Goal: Information Seeking & Learning: Find specific fact

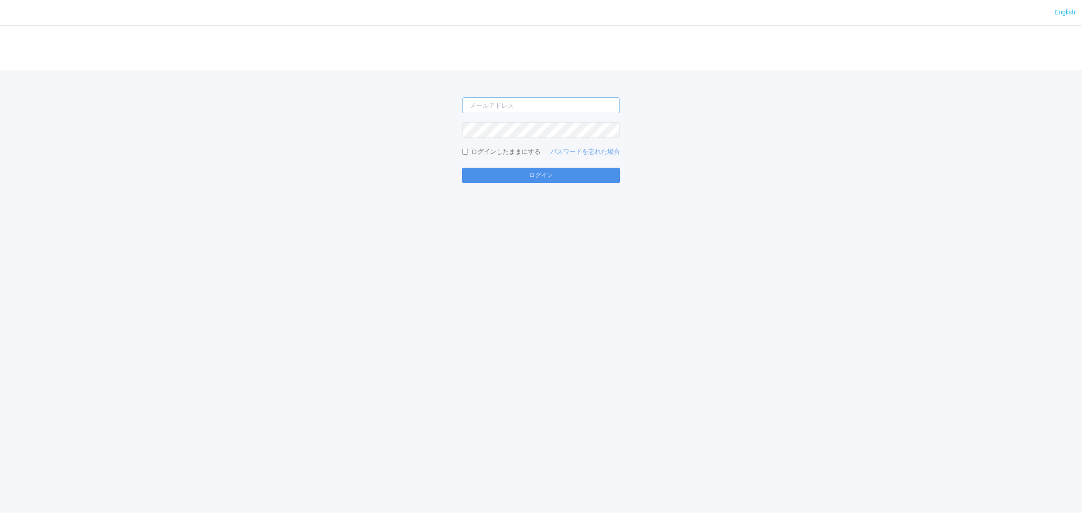
type input "[EMAIL_ADDRESS][DOMAIN_NAME]"
click at [576, 174] on button "ログイン" at bounding box center [541, 175] width 158 height 15
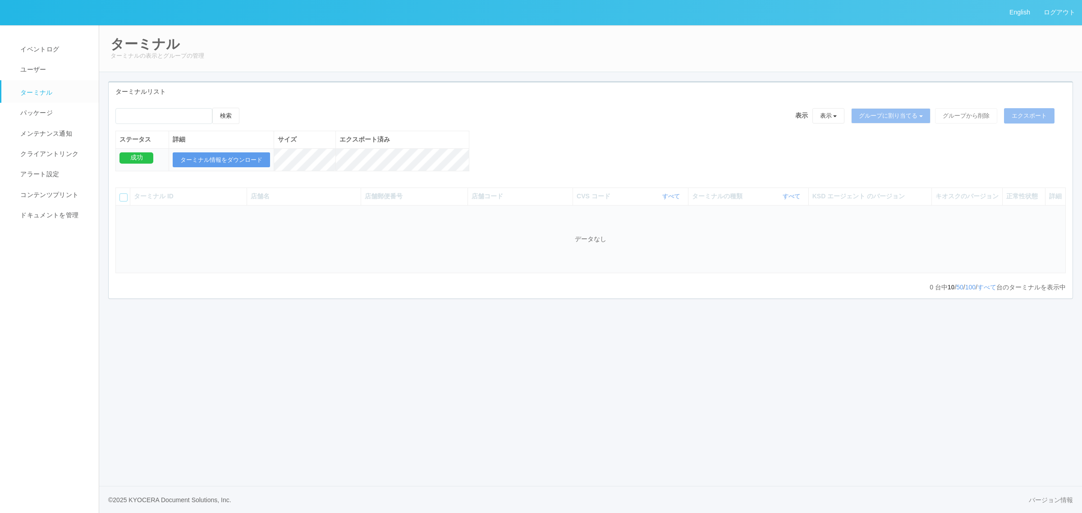
click at [343, 408] on div "English ログアウト イベントログ ユーザー ターミナル パッケージ メンテナンス通知 クライアントリンク アラート設定 コンテンツプリント ドキュメン…" at bounding box center [541, 256] width 1082 height 513
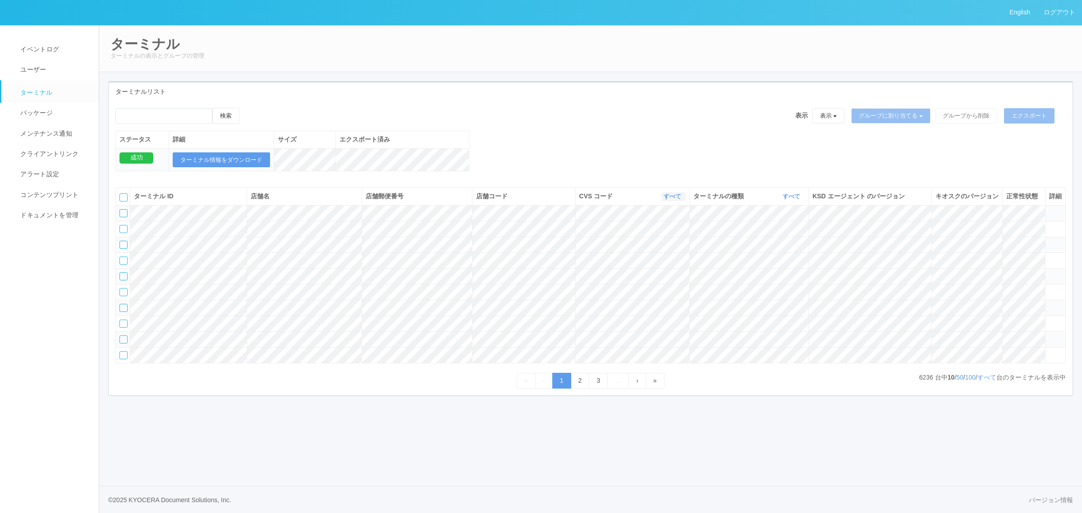
click at [677, 200] on link "すべて" at bounding box center [674, 196] width 20 height 7
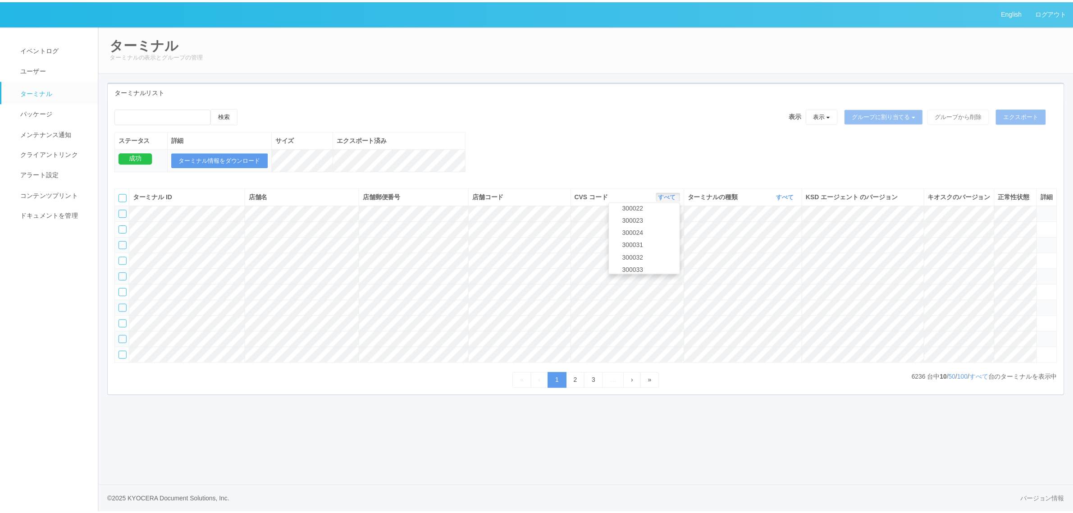
scroll to position [325, 0]
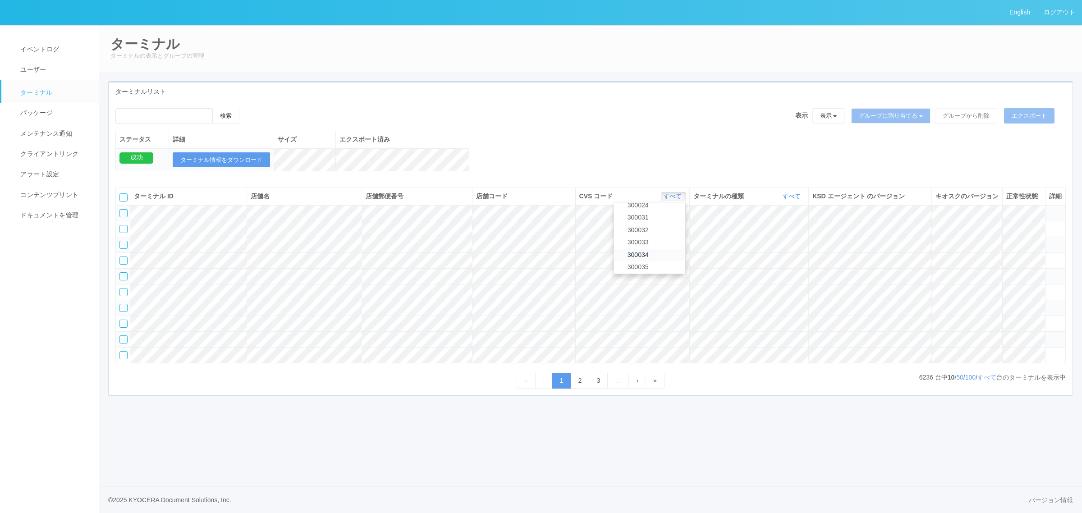
click at [667, 261] on link "300034" at bounding box center [649, 255] width 71 height 12
click at [786, 200] on link "すべて" at bounding box center [793, 196] width 20 height 7
click at [787, 240] on link "キオスク" at bounding box center [768, 234] width 71 height 12
click at [983, 381] on link "すべて" at bounding box center [986, 377] width 19 height 7
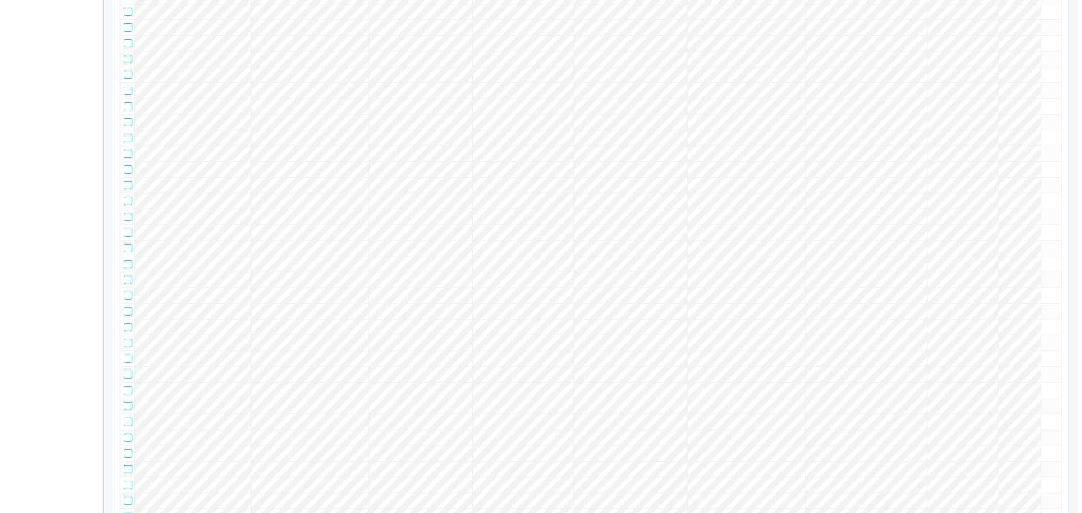
scroll to position [682, 0]
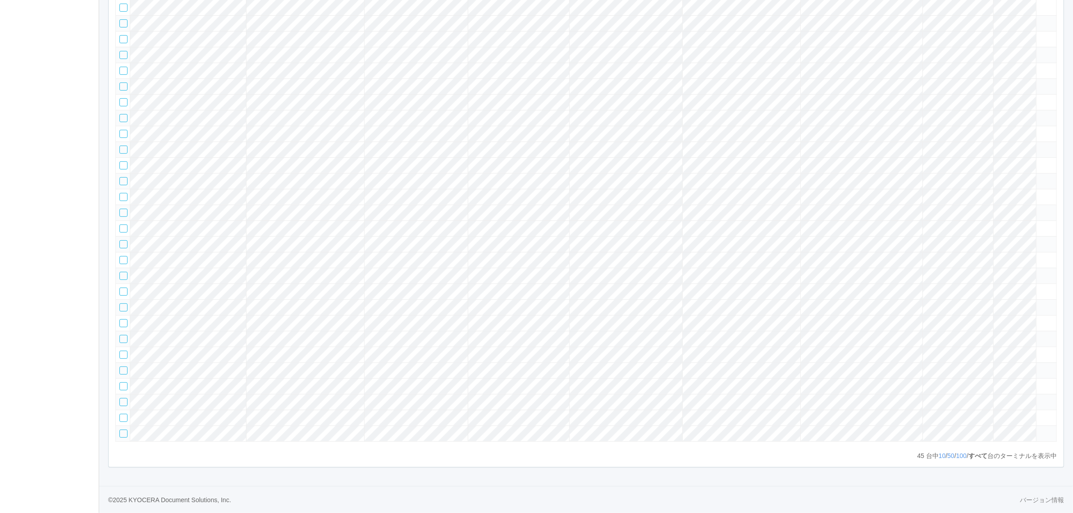
click at [463, 173] on tr at bounding box center [586, 181] width 941 height 16
click at [1040, 177] on icon at bounding box center [1040, 177] width 0 height 0
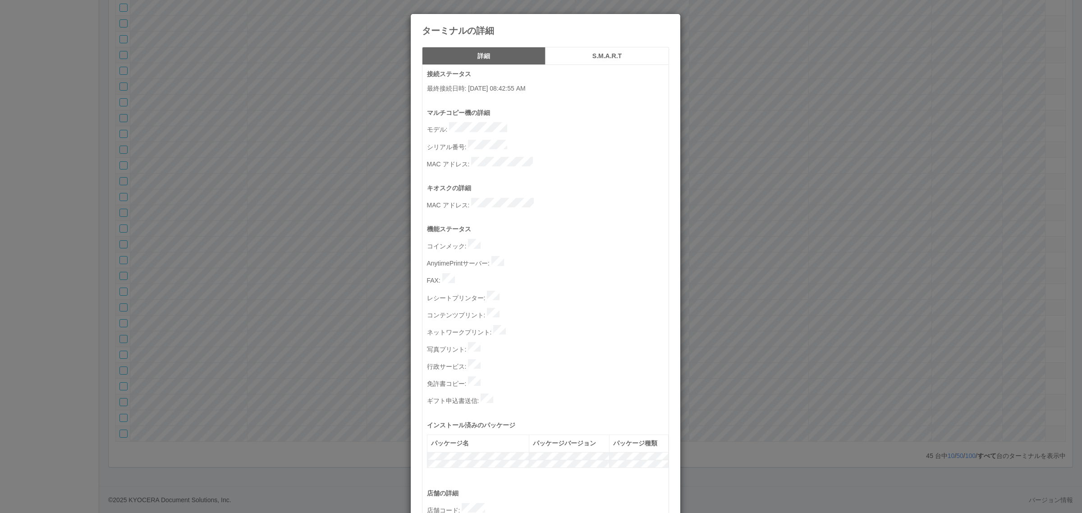
click at [512, 140] on p "シリアル番号 :" at bounding box center [548, 146] width 242 height 13
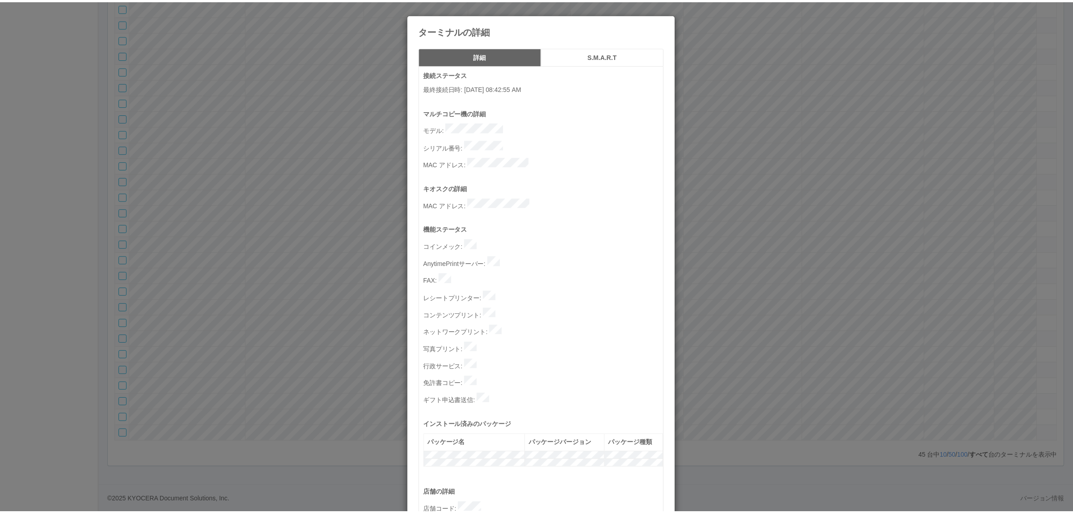
scroll to position [278, 0]
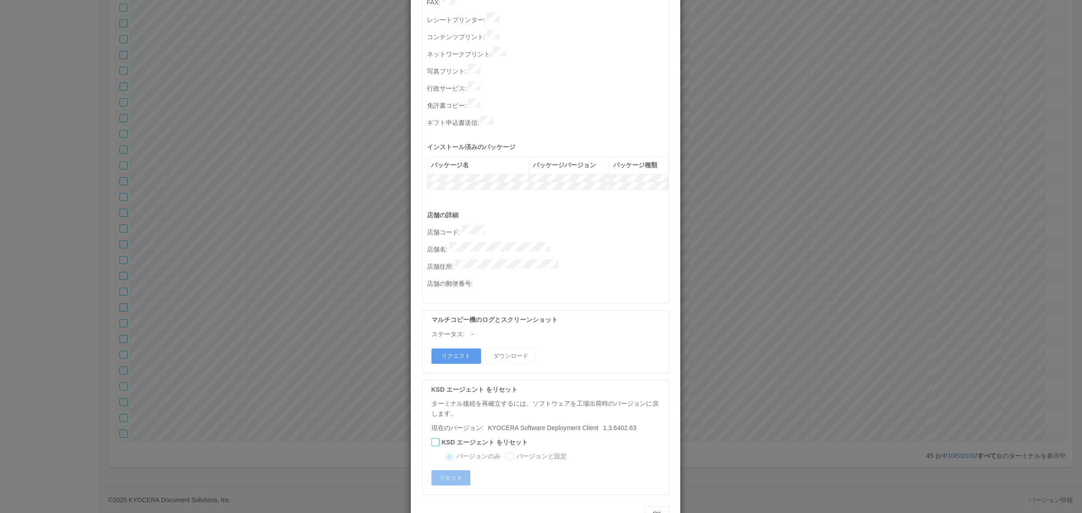
click at [701, 215] on div "ターミナルの詳細 詳細 S.M.A.R.T 接続ステータス 最終接続日時 : 10/15/2025 08:42:55 AM マルチコピー機の詳細 モデル : …" at bounding box center [541, 256] width 1082 height 513
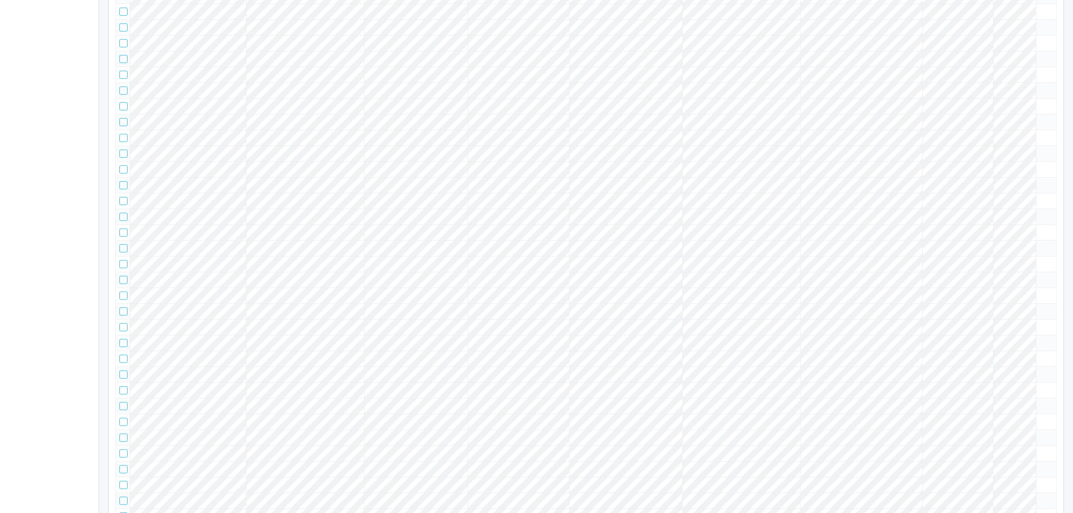
scroll to position [682, 0]
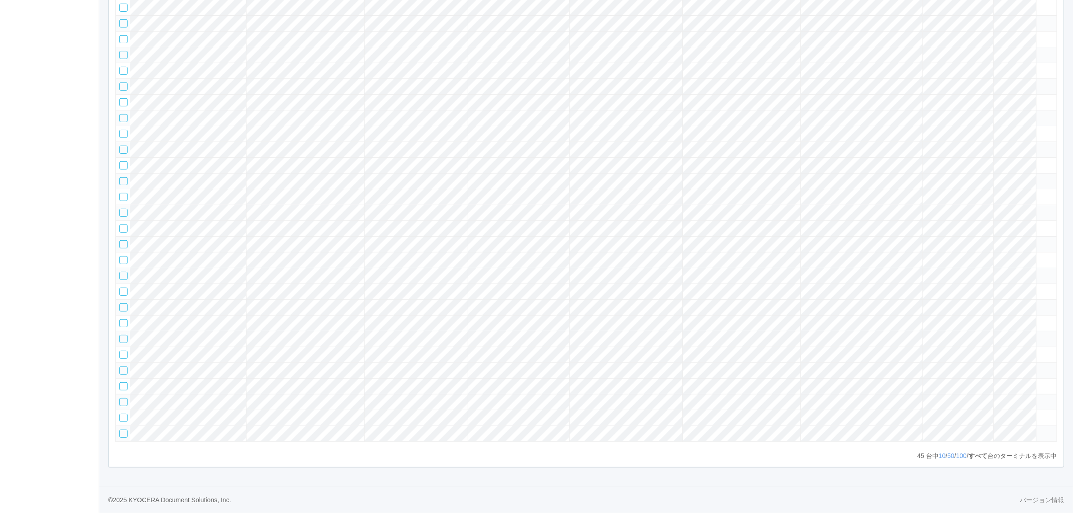
click at [461, 142] on tr at bounding box center [586, 150] width 941 height 16
click at [1040, 146] on icon at bounding box center [1040, 146] width 0 height 0
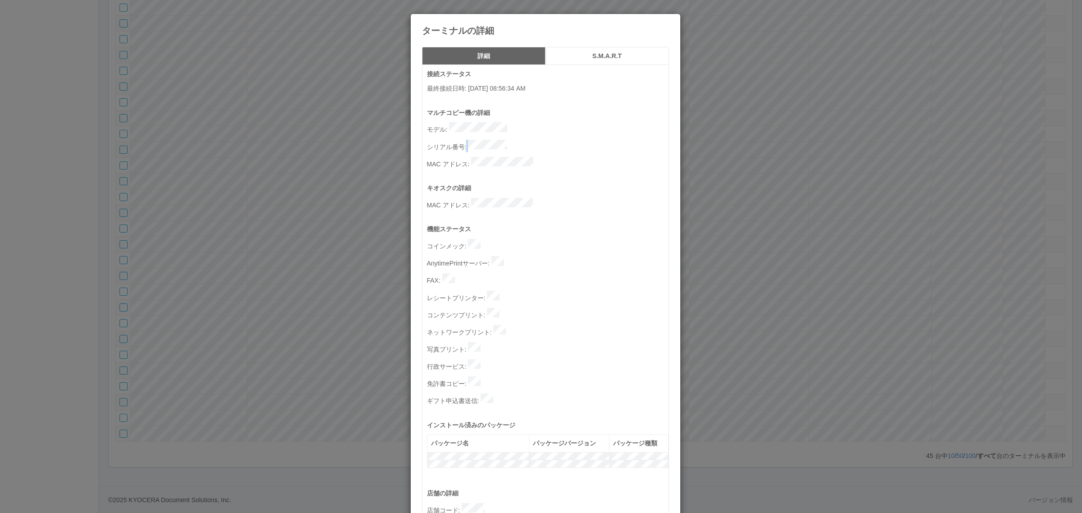
drag, startPoint x: 463, startPoint y: 143, endPoint x: 506, endPoint y: 145, distance: 43.3
click at [519, 141] on p "シリアル番号 :" at bounding box center [548, 146] width 242 height 13
click at [462, 157] on p "MAC アドレス :" at bounding box center [548, 163] width 242 height 13
click at [536, 140] on p "シリアル番号 :" at bounding box center [548, 146] width 242 height 13
click at [669, 21] on icon at bounding box center [669, 21] width 0 height 0
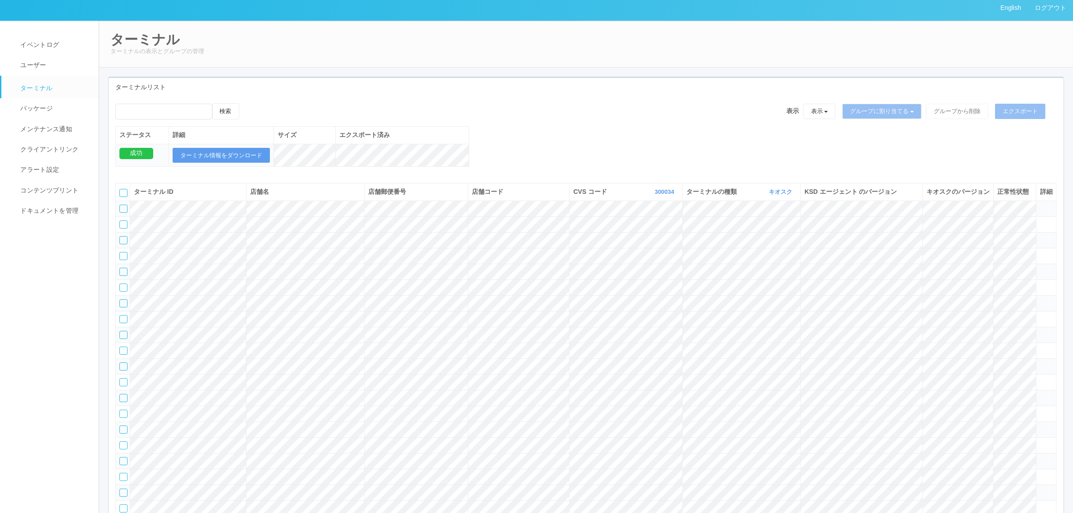
scroll to position [0, 0]
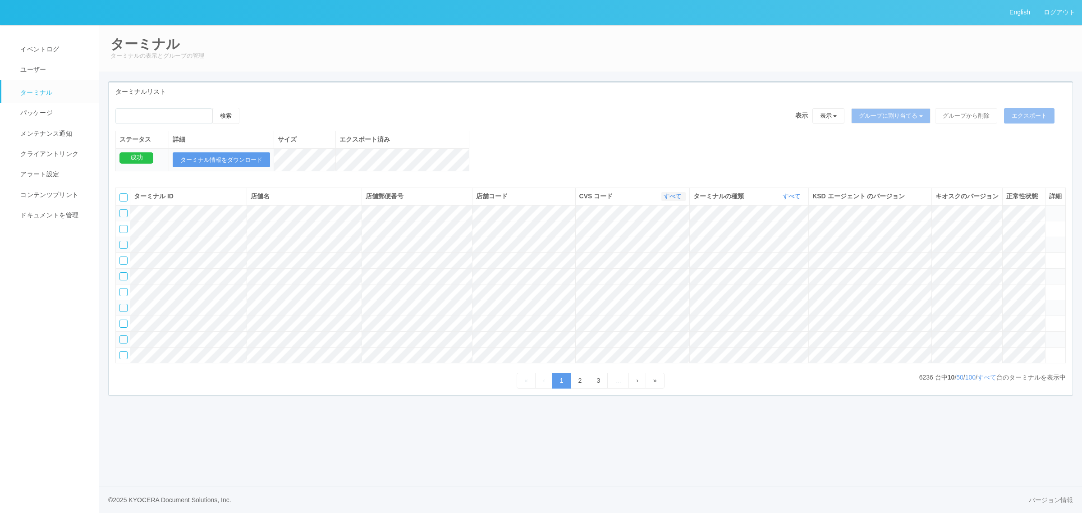
click at [674, 200] on link "すべて" at bounding box center [674, 196] width 20 height 7
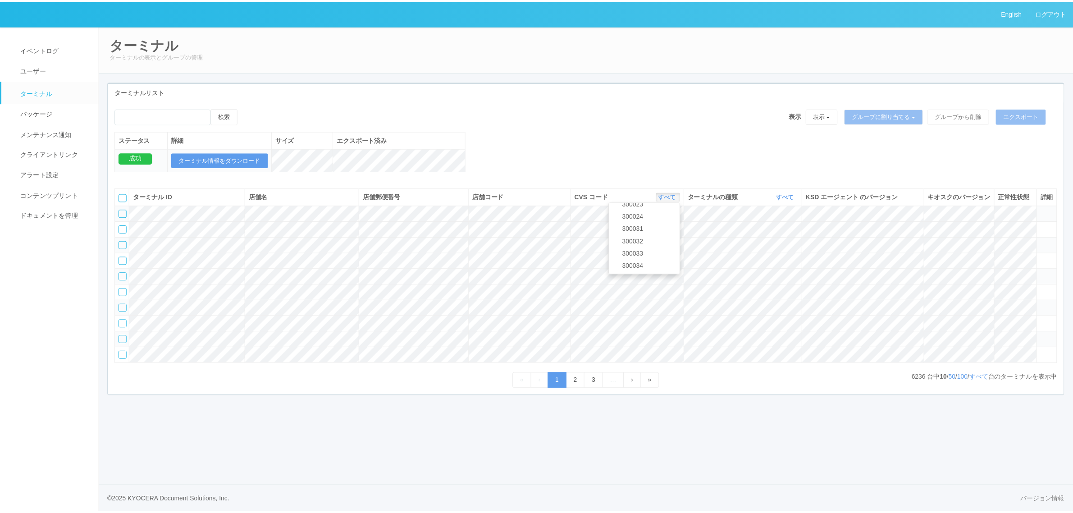
scroll to position [319, 0]
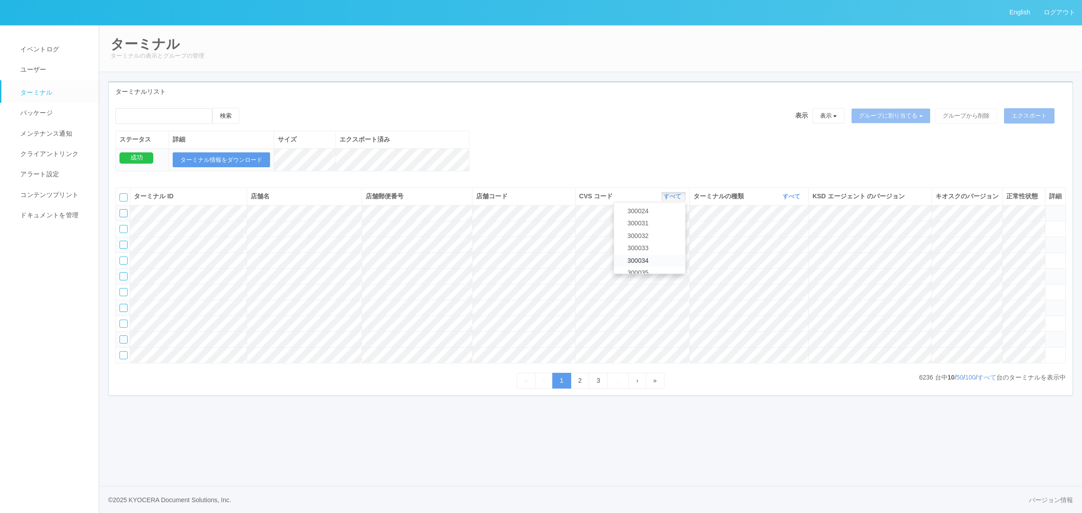
click at [657, 267] on link "300034" at bounding box center [649, 261] width 71 height 12
click at [783, 200] on link "すべて" at bounding box center [793, 196] width 20 height 7
click at [778, 240] on link "キオスク" at bounding box center [768, 234] width 71 height 12
click at [989, 381] on link "すべて" at bounding box center [986, 377] width 19 height 7
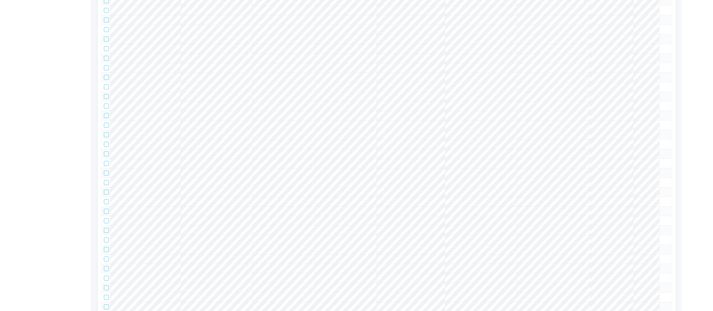
scroll to position [0, 0]
